Goal: Find specific page/section: Find specific page/section

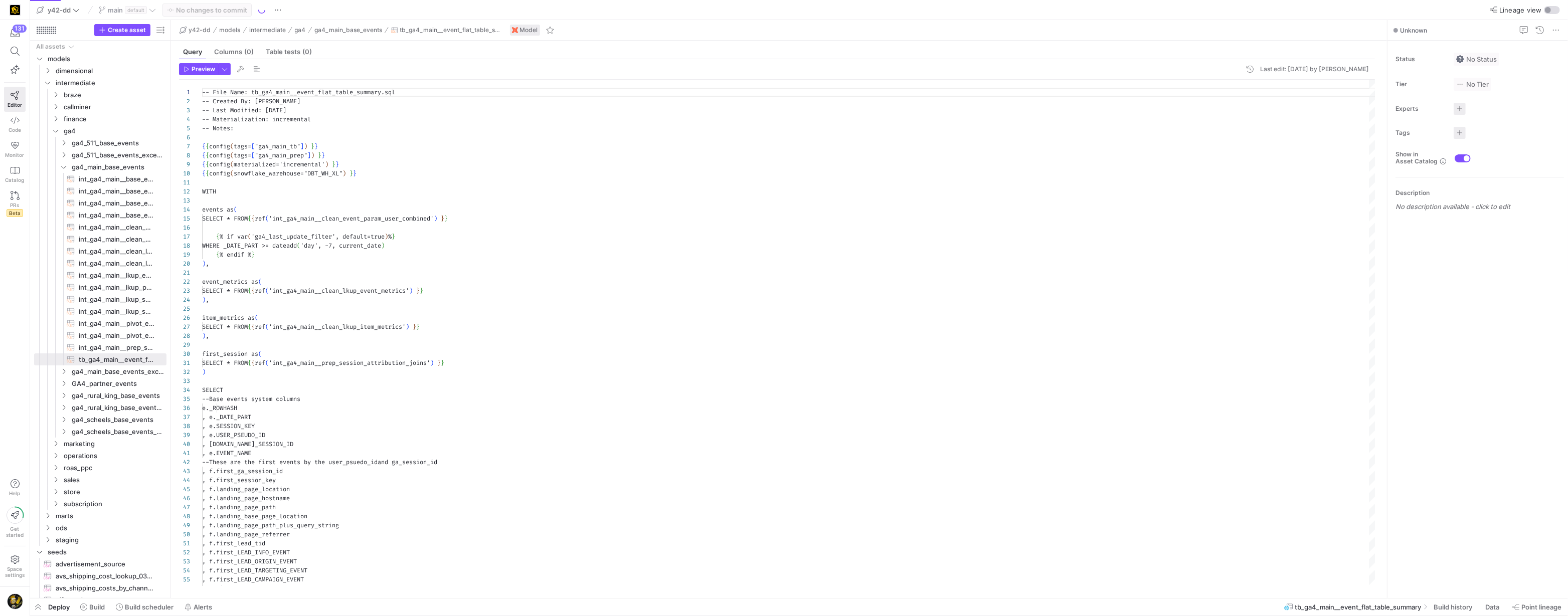
scroll to position [90, 0]
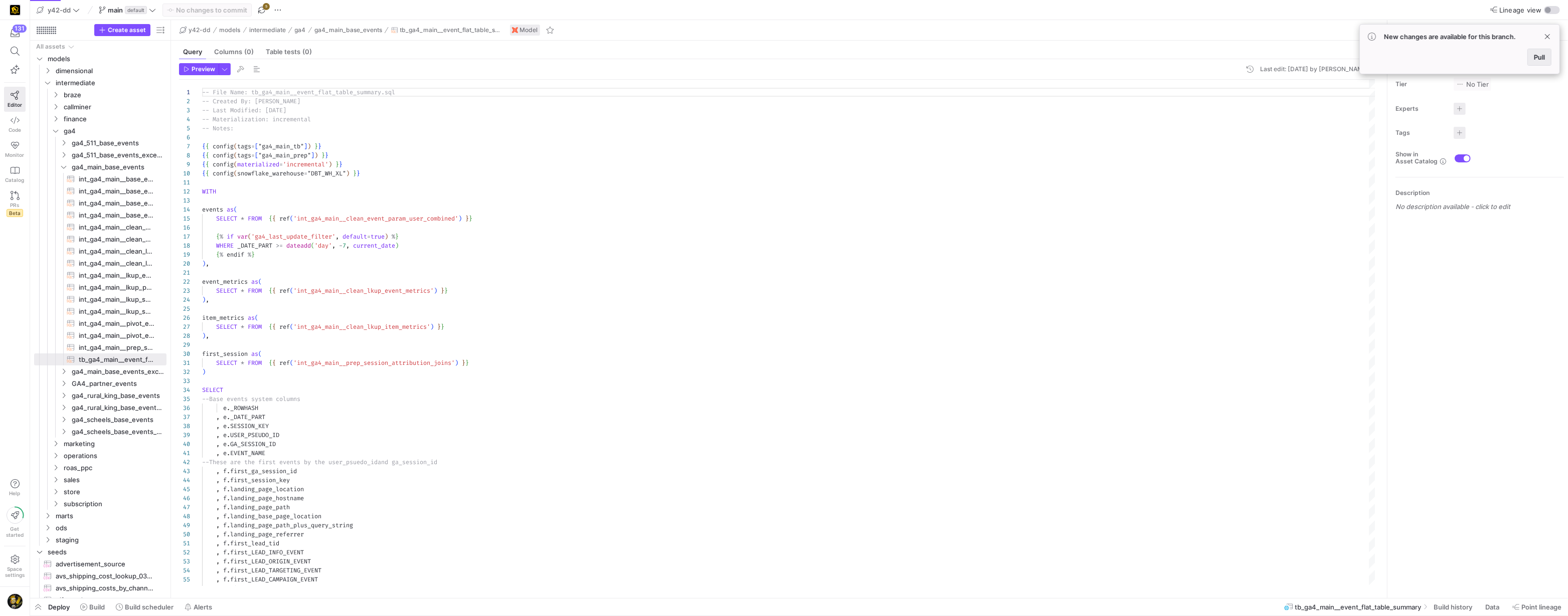
click at [1544, 59] on span "Pull" at bounding box center [1539, 57] width 11 height 8
click at [16, 52] on icon at bounding box center [15, 51] width 9 height 9
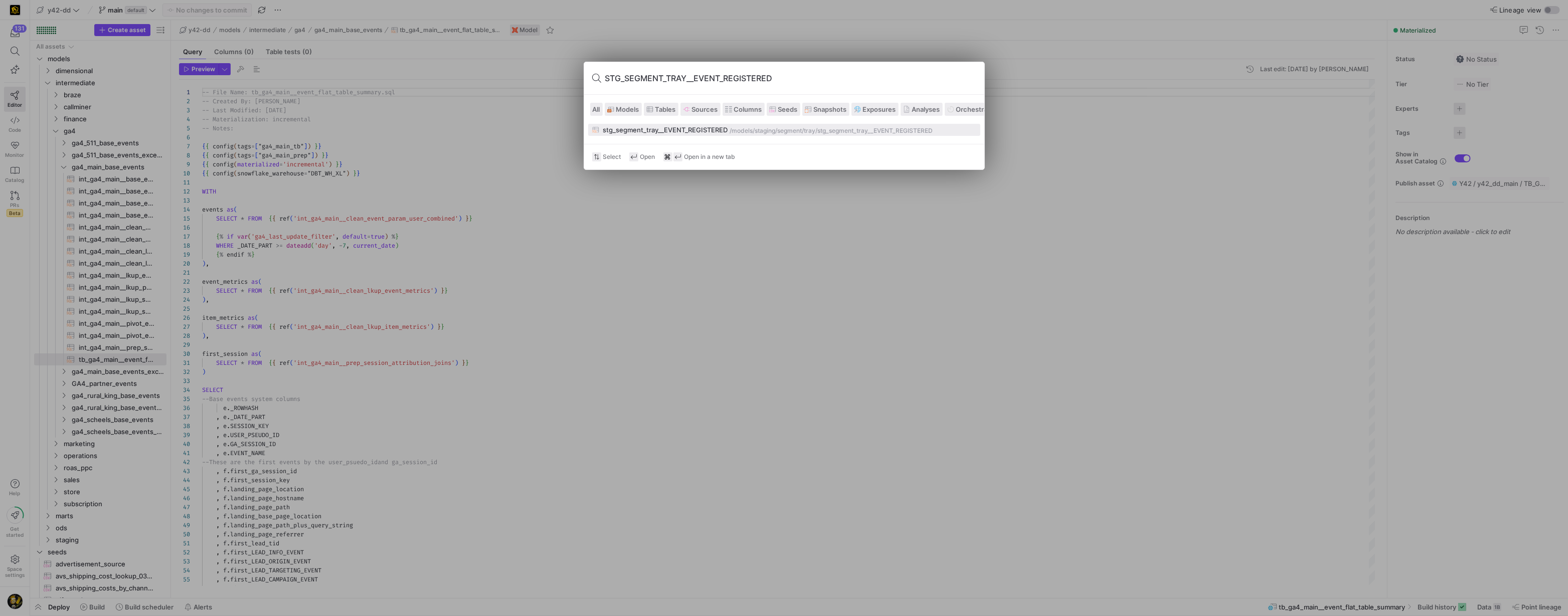
type input "STG_SEGMENT_TRAY__EVENT_REGISTERED"
click at [728, 131] on div "stg_segment_tray__EVENT_REGISTERED /models/ staging/segment/tray /stg_segment_t…" at bounding box center [784, 130] width 384 height 8
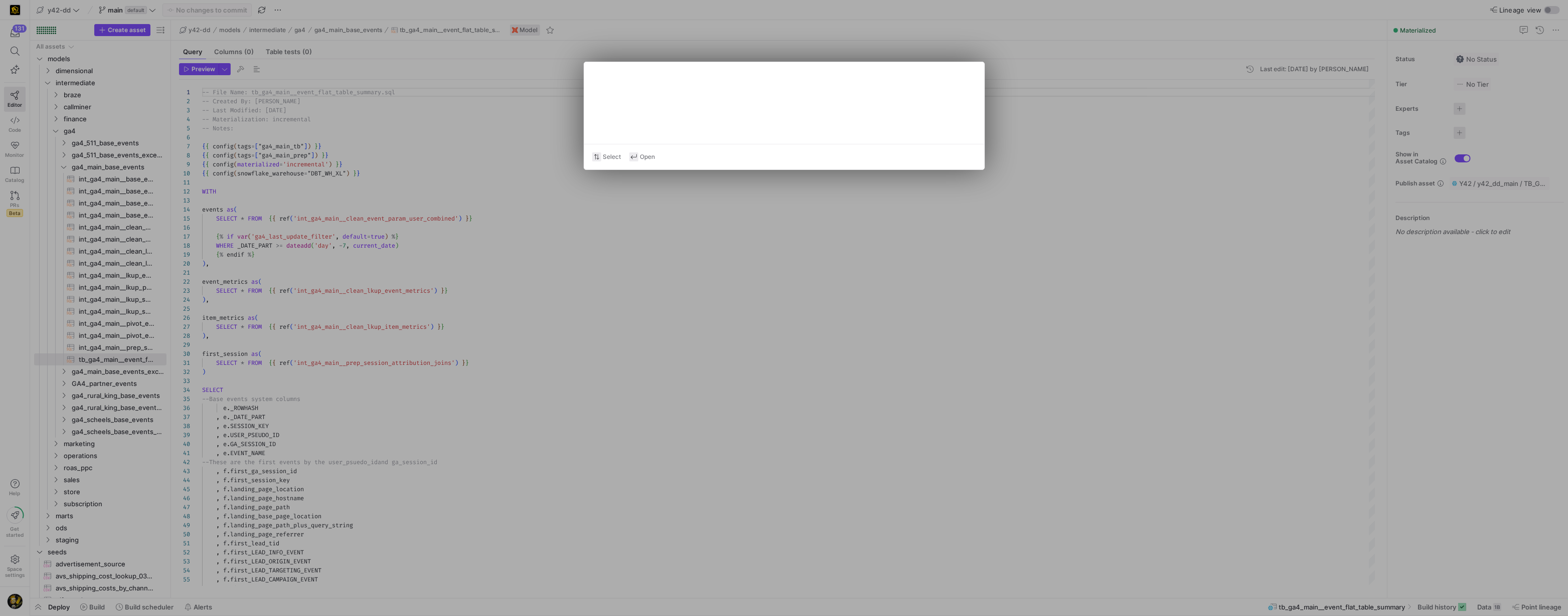
type textarea "WITH source AS ( SELECT * FROM {{ source('segment_tray', 'SEGMENT_TRAY_EVENT_RE…"
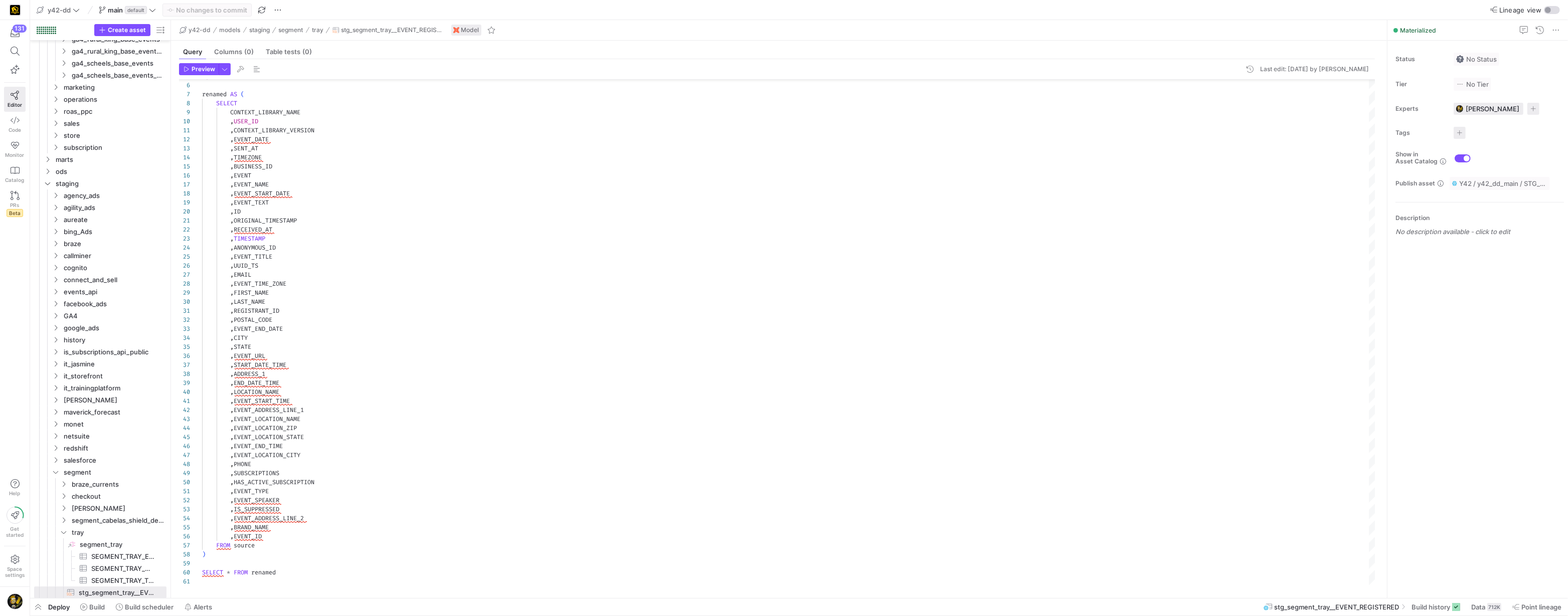
scroll to position [90, 0]
